Goal: Check status: Check status

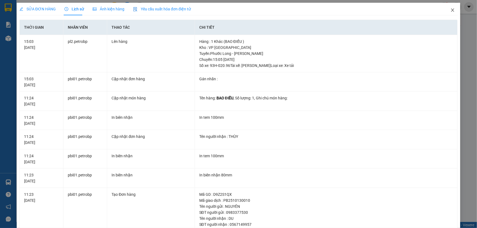
click at [446, 9] on span "Close" at bounding box center [452, 10] width 15 height 15
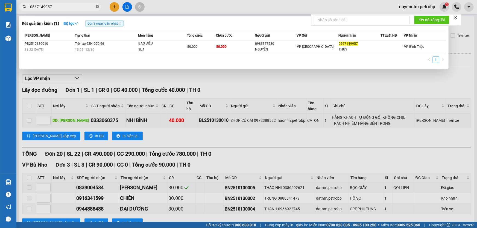
click at [96, 7] on icon "close-circle" at bounding box center [97, 6] width 3 height 3
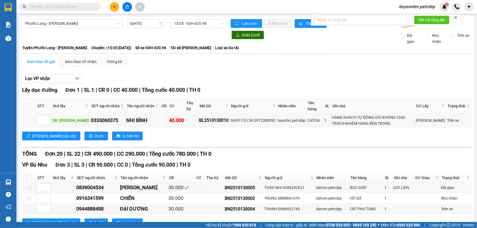
paste input "78ADV2510130034"
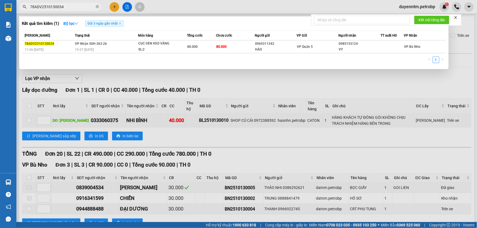
type input "78ADV2510130034"
click at [97, 6] on icon "close-circle" at bounding box center [97, 6] width 3 height 3
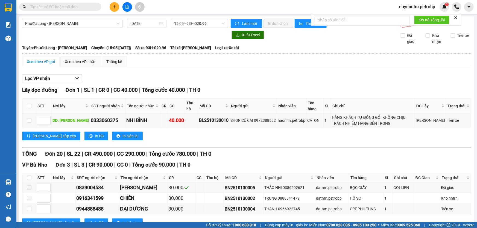
paste input "78ADV2510130060"
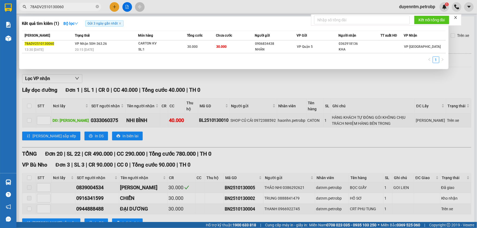
type input "78ADV2510130060"
click at [96, 7] on icon "close-circle" at bounding box center [97, 6] width 3 height 3
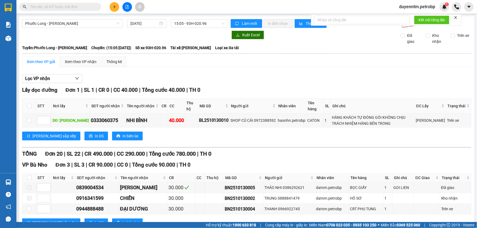
paste input "78ADV2510130026"
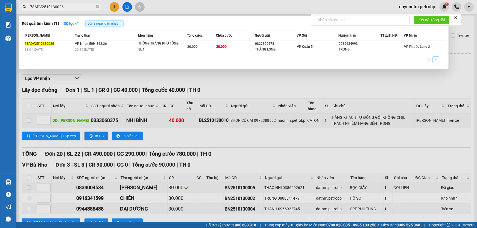
type input "78ADV2510130026"
click at [96, 5] on icon "close-circle" at bounding box center [97, 6] width 3 height 3
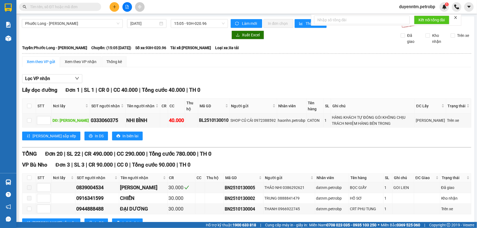
paste input "PR2510130003"
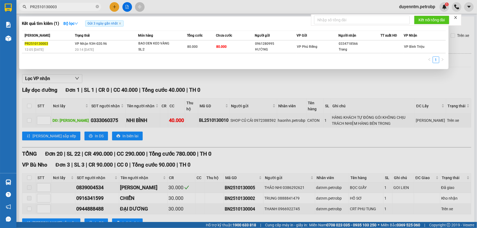
type input "PR2510130003"
